Goal: Manage account settings

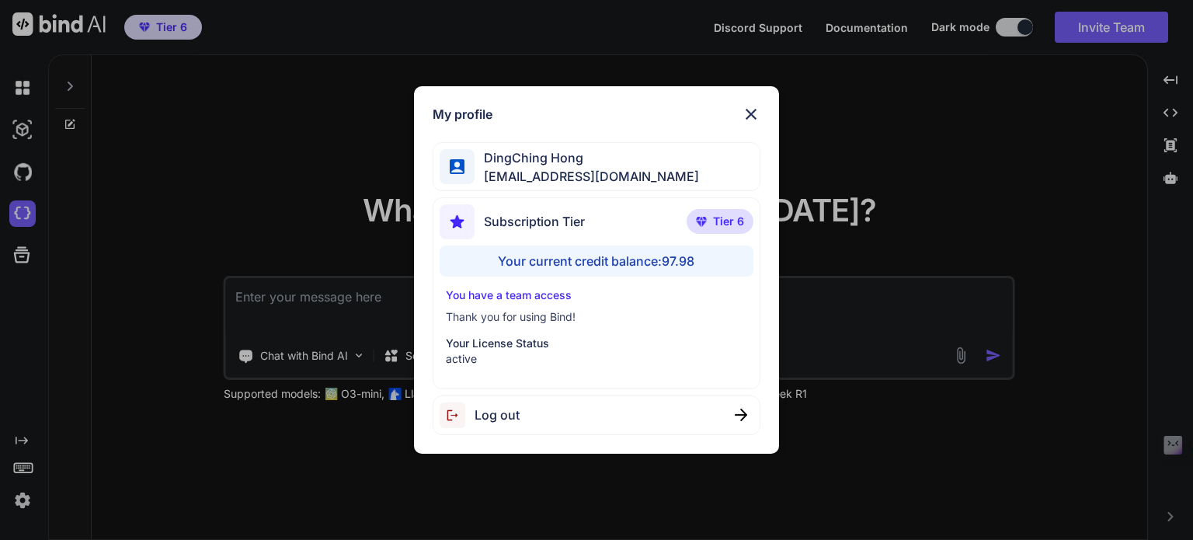
click at [111, 432] on div "My profile DingChing Hong [EMAIL_ADDRESS][DOMAIN_NAME] Subscription Tier Tier 6…" at bounding box center [596, 270] width 1193 height 540
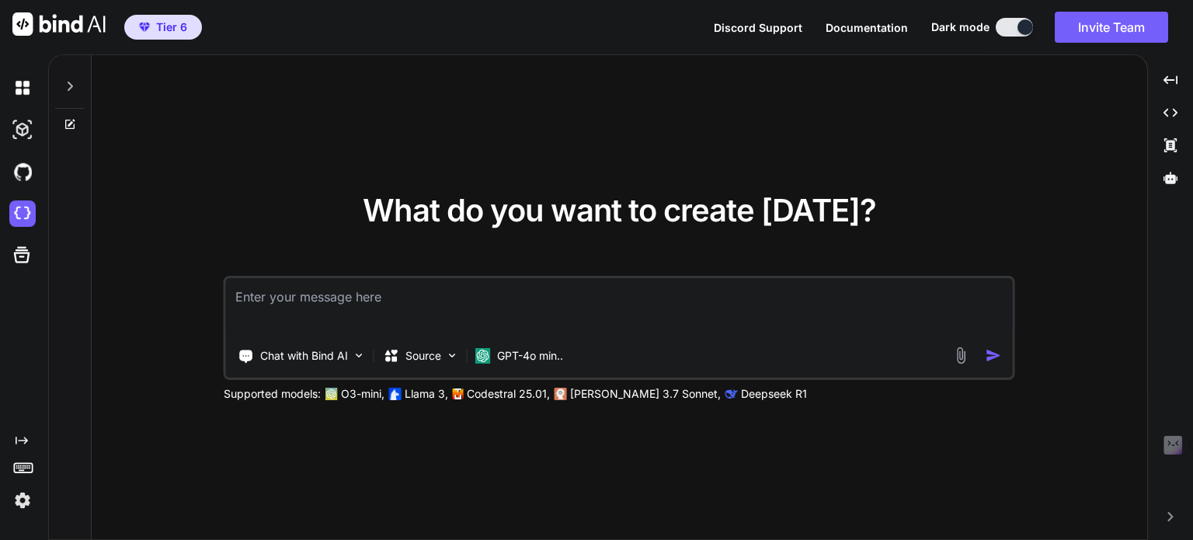
click at [23, 498] on img at bounding box center [22, 500] width 26 height 26
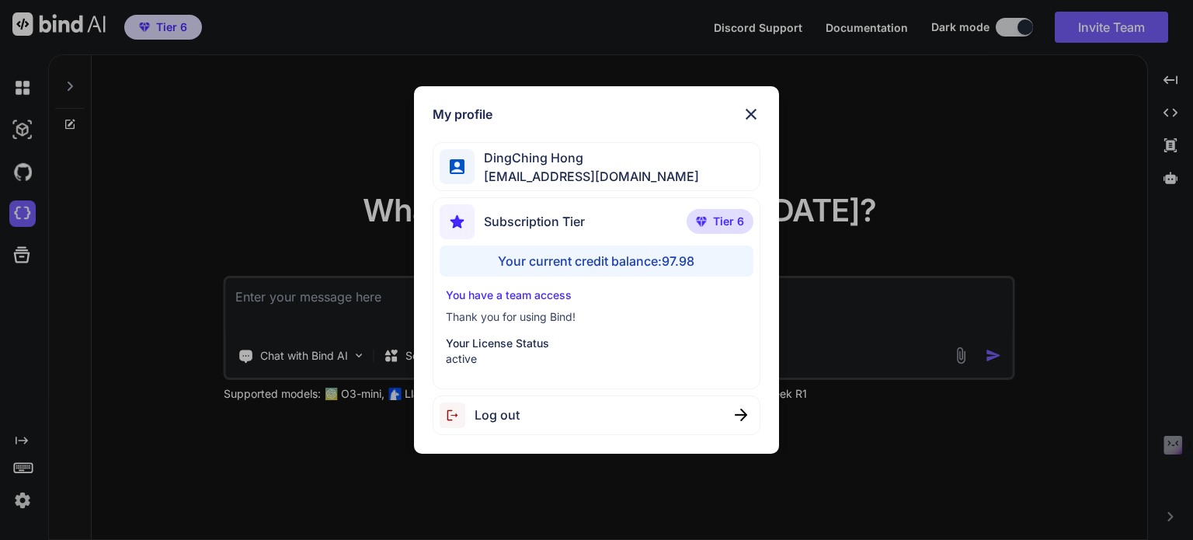
click at [116, 433] on div "My profile DingChing Hong [EMAIL_ADDRESS][DOMAIN_NAME] Subscription Tier Tier 6…" at bounding box center [596, 270] width 1193 height 540
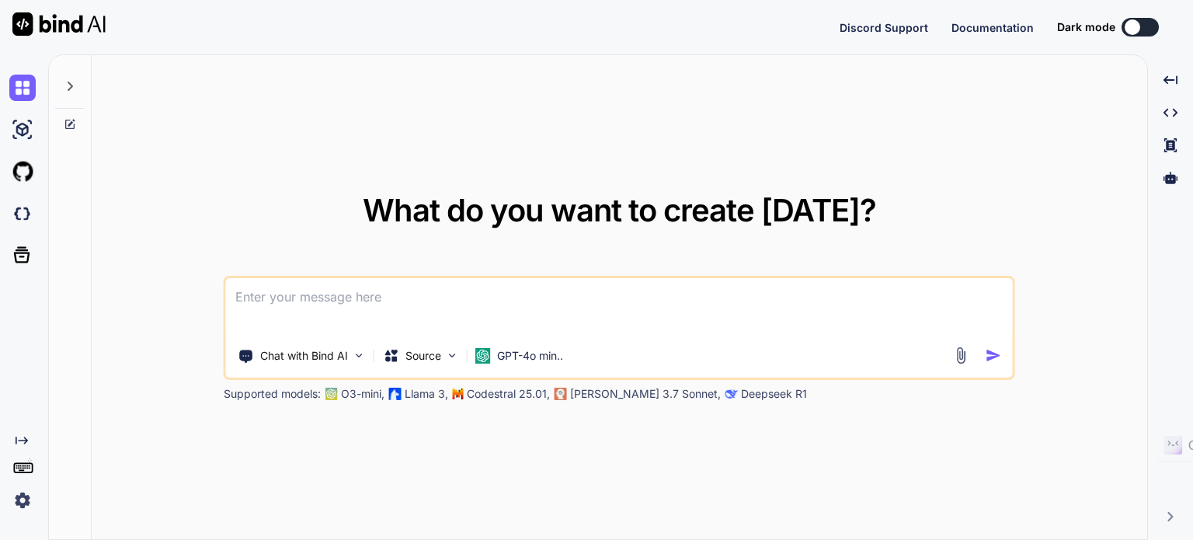
click at [25, 496] on img at bounding box center [22, 500] width 26 height 26
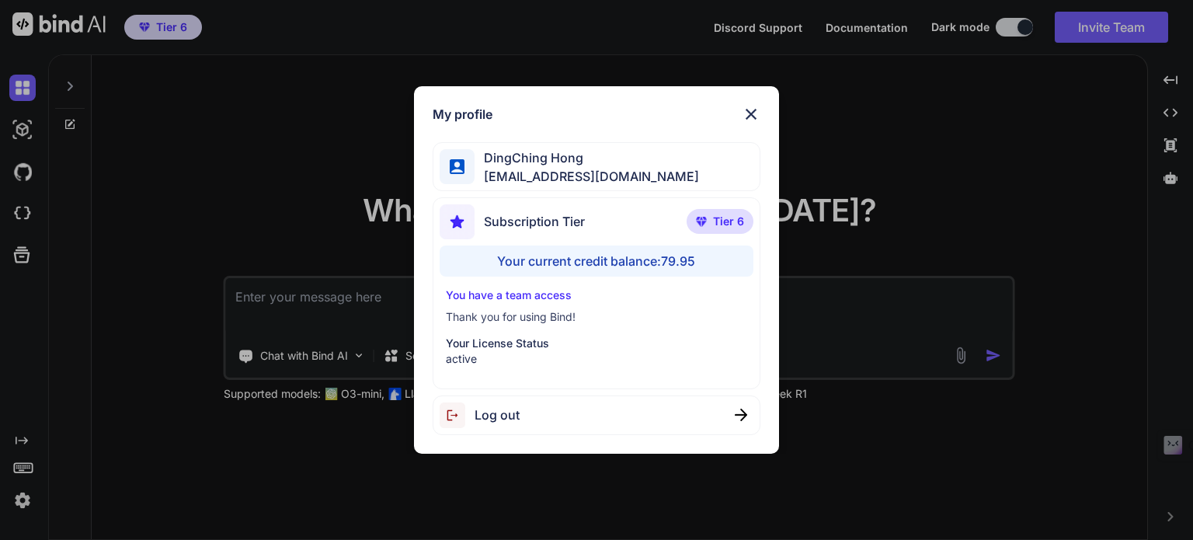
click at [122, 437] on div "My profile DingChing Hong dingching721202@gmail.com Subscription Tier Tier 6 Yo…" at bounding box center [596, 270] width 1193 height 540
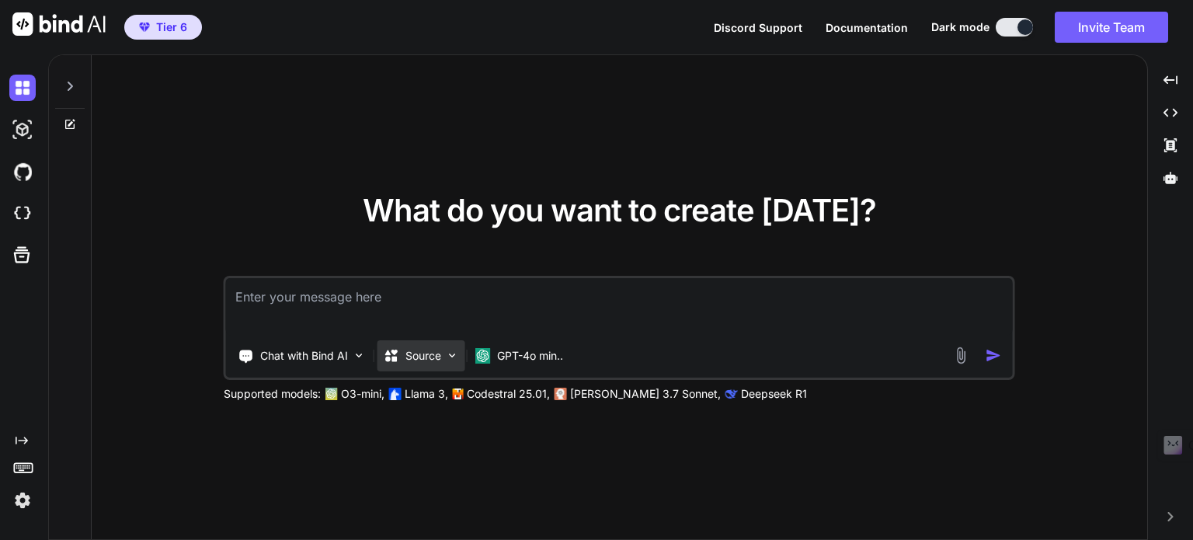
type textarea "x"
